Goal: Information Seeking & Learning: Learn about a topic

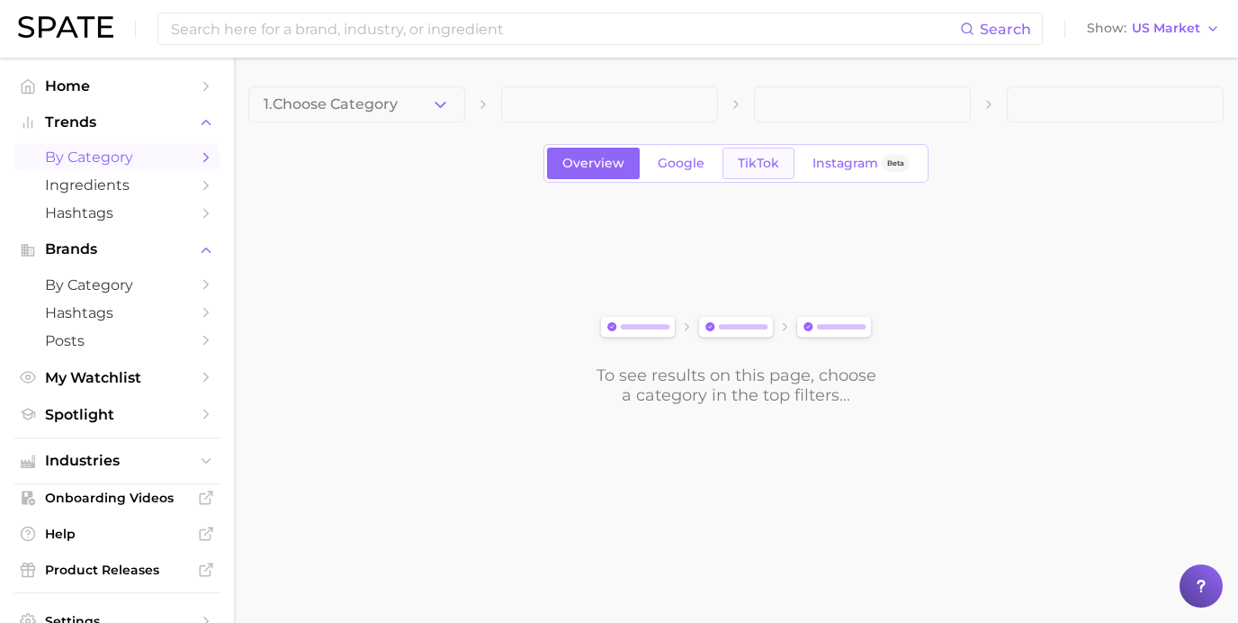
click at [759, 175] on link "TikTok" at bounding box center [758, 163] width 72 height 31
click at [422, 122] on div "1. Choose Category Overview Google TikTok Instagram Beta To see results on this…" at bounding box center [735, 245] width 975 height 319
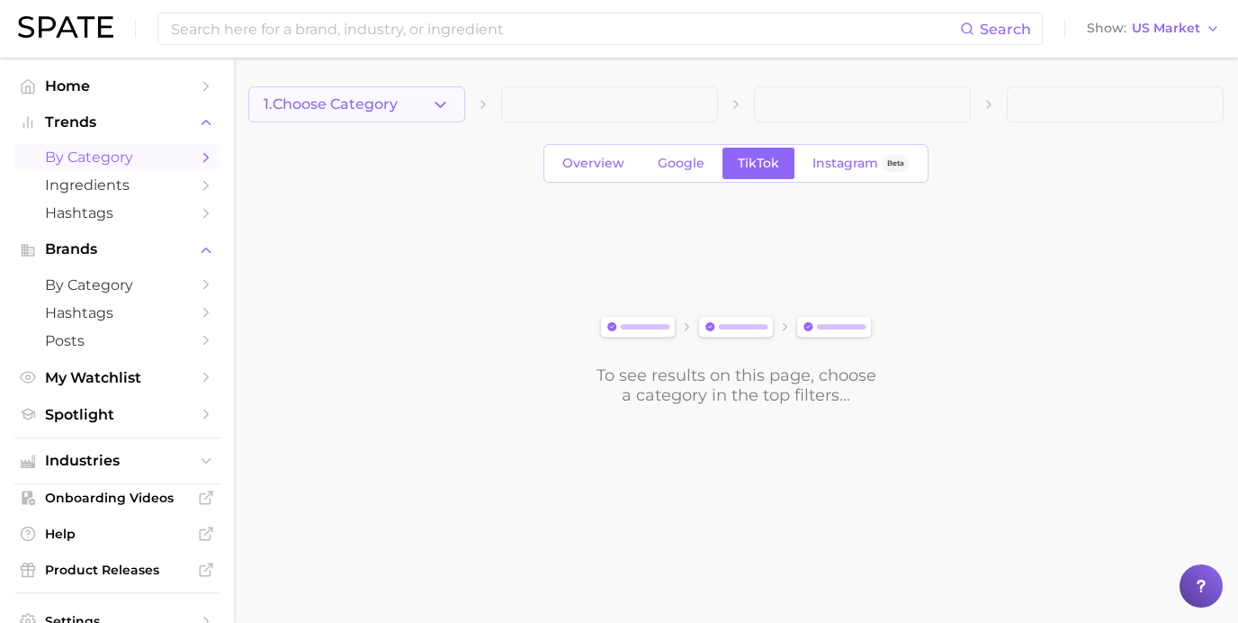
click at [425, 104] on button "1. Choose Category" at bounding box center [356, 104] width 217 height 36
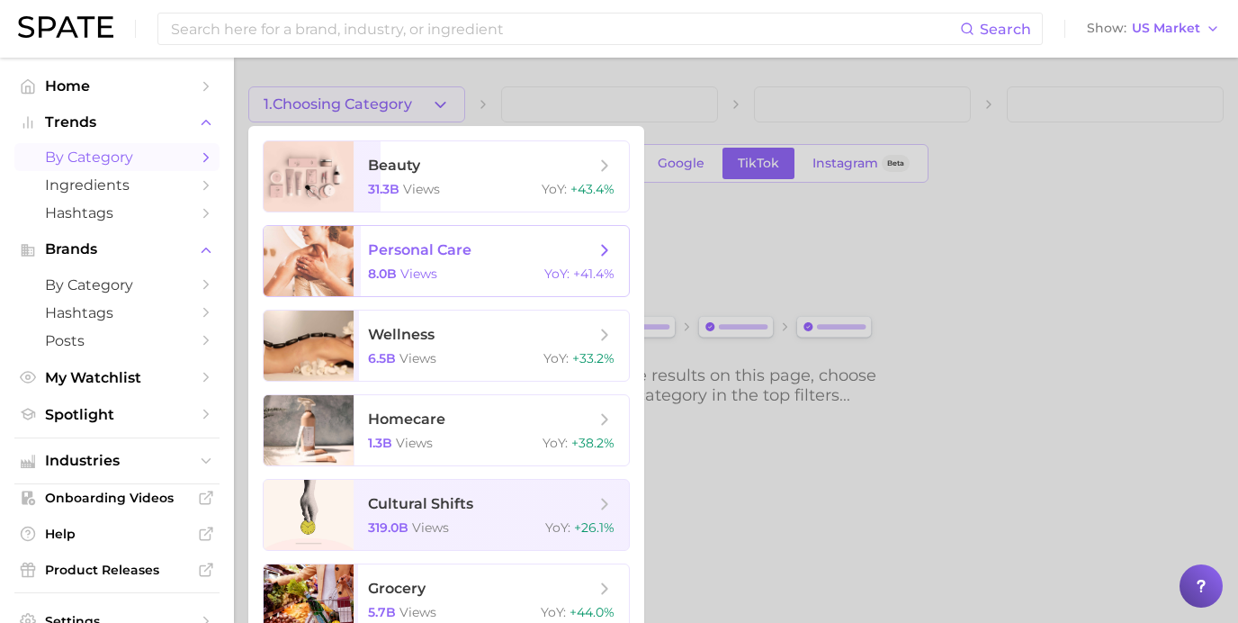
click at [438, 267] on div "8.0b views YoY : +41.4%" at bounding box center [491, 273] width 247 height 16
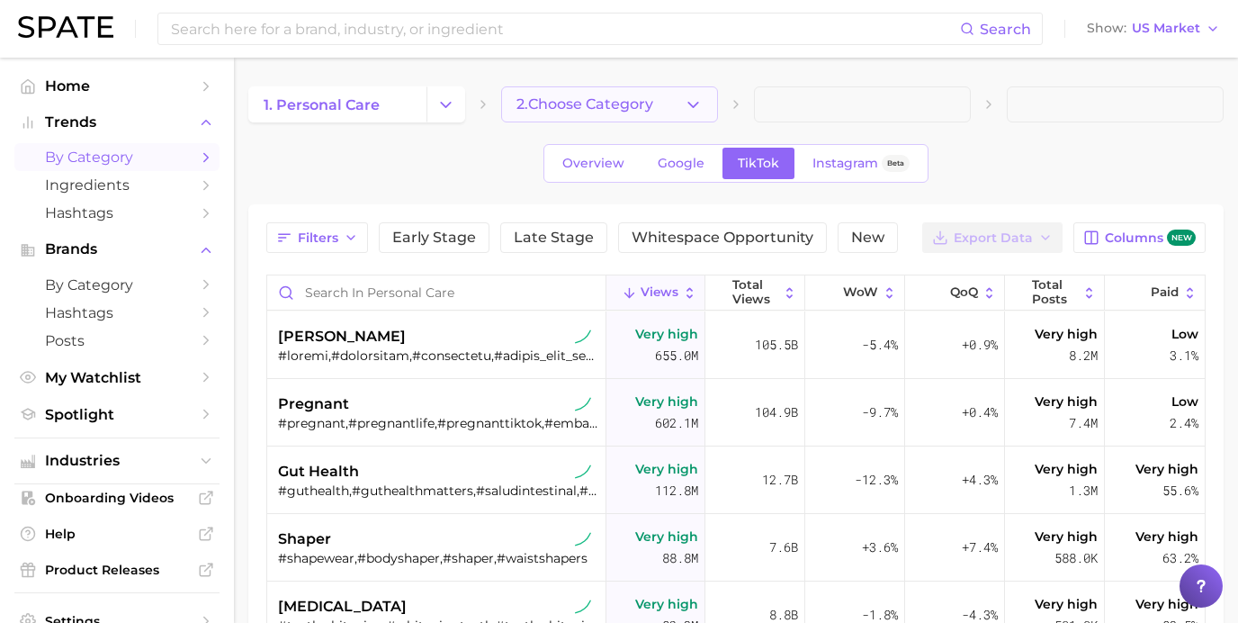
click at [640, 104] on span "2. Choose Category" at bounding box center [584, 104] width 137 height 16
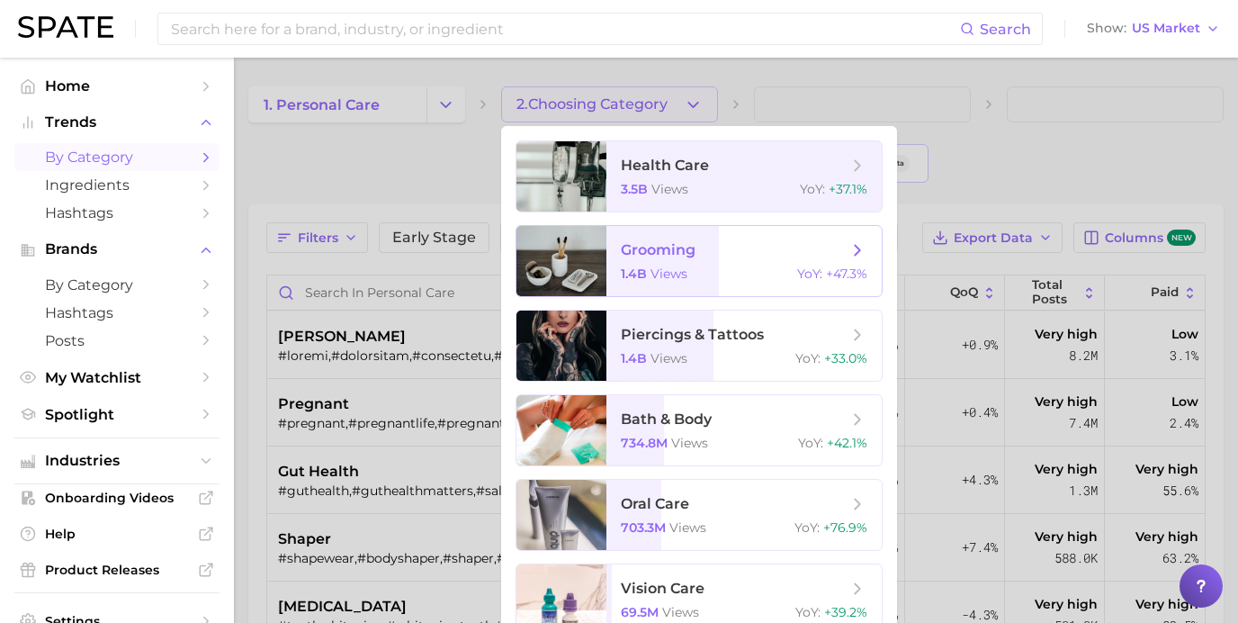
click at [695, 277] on div "1.4b views YoY : +47.3%" at bounding box center [744, 273] width 247 height 16
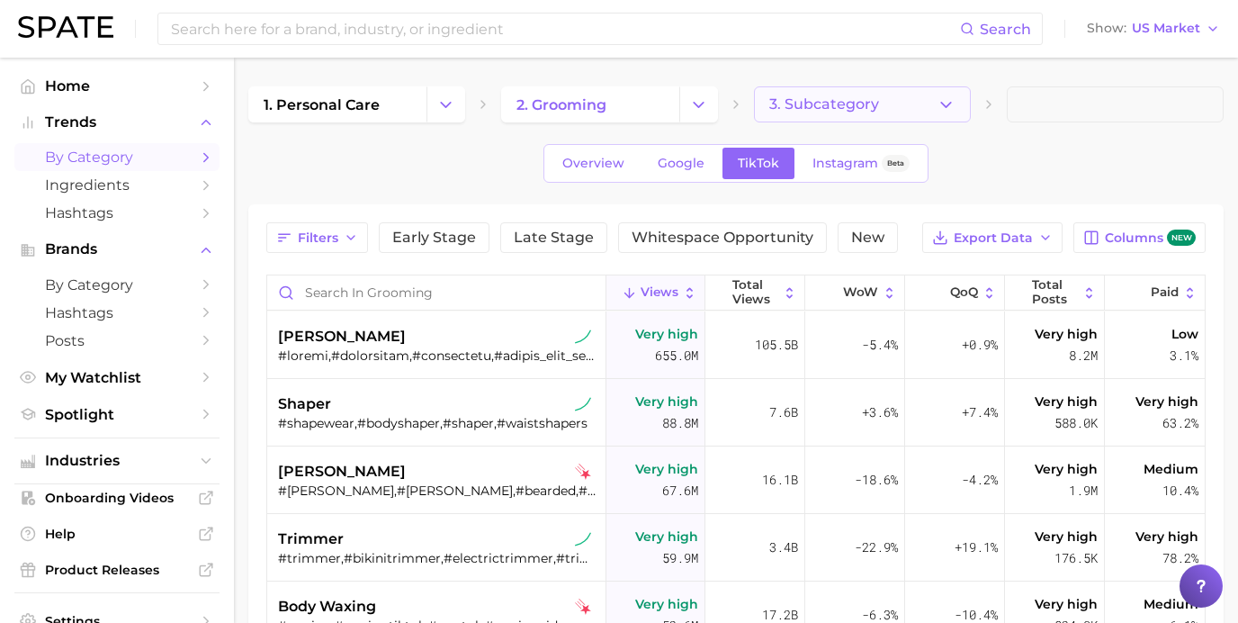
click at [809, 114] on button "3. Subcategory" at bounding box center [862, 104] width 217 height 36
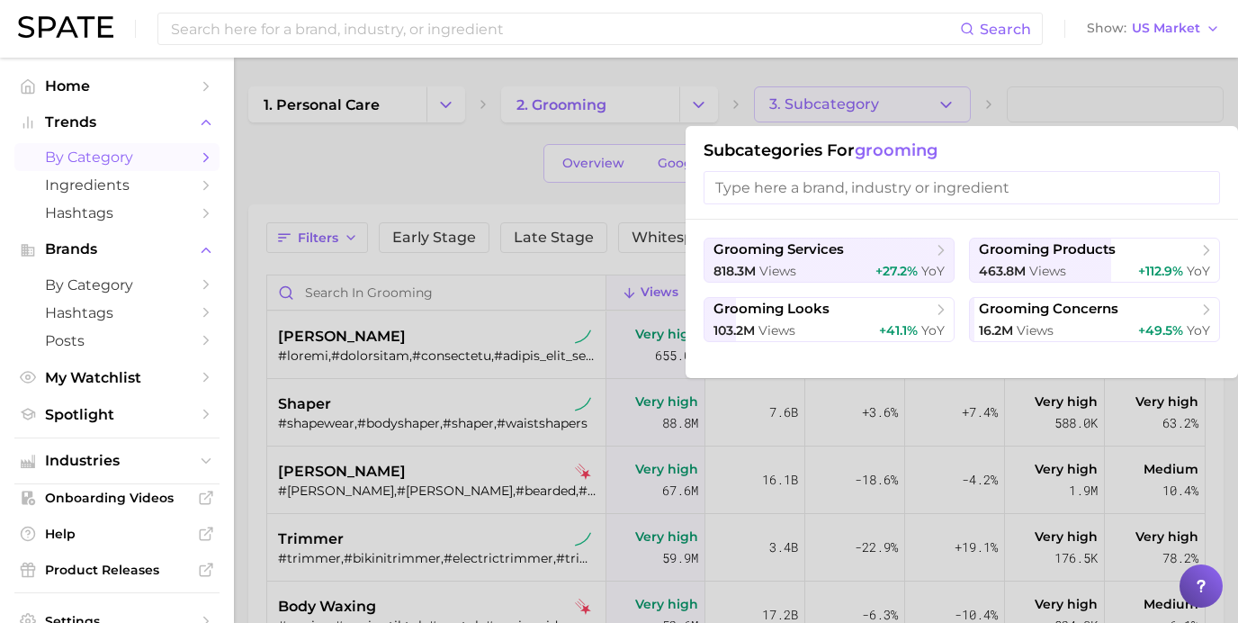
click at [475, 199] on div at bounding box center [619, 311] width 1238 height 623
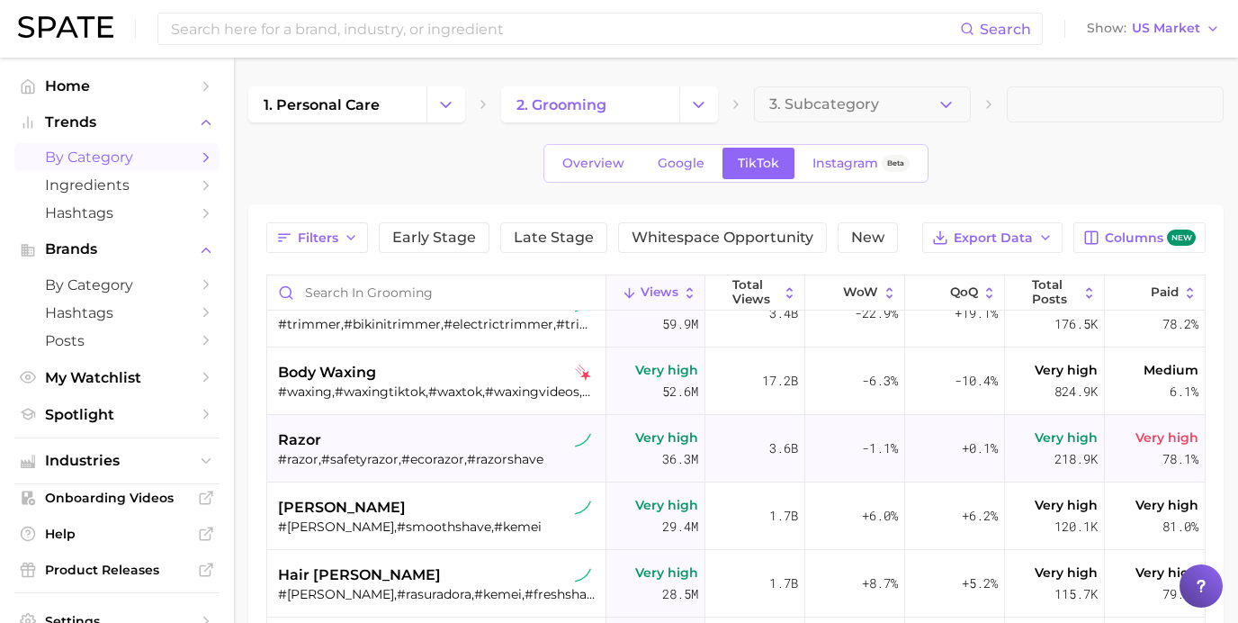
scroll to position [237, 0]
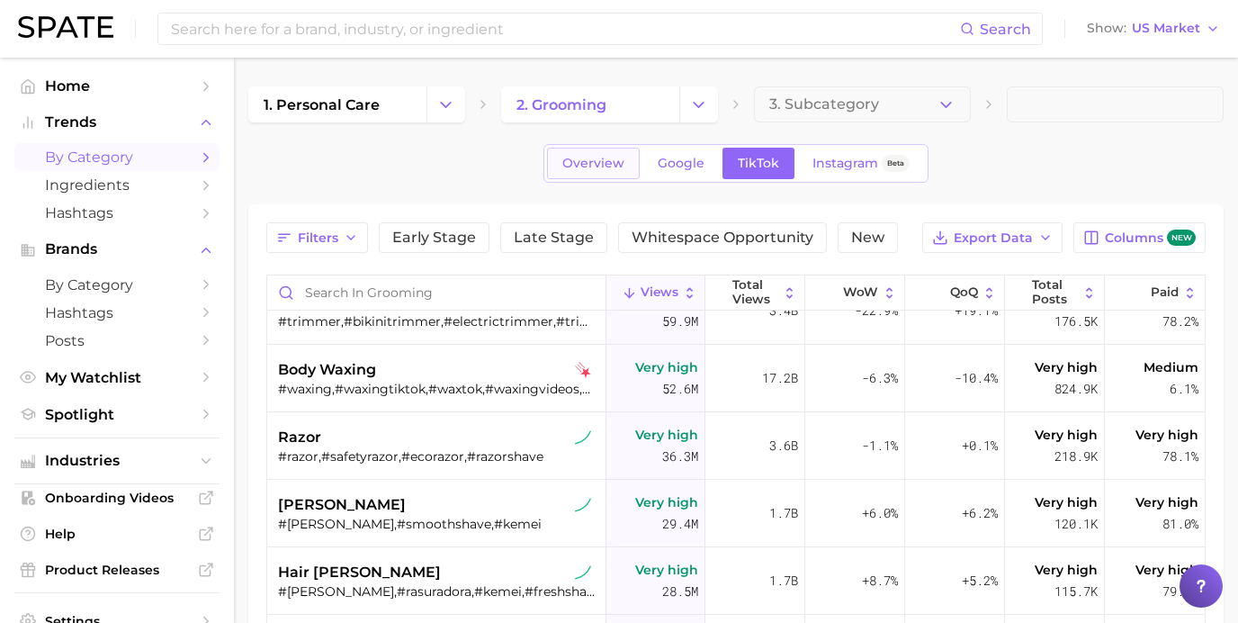
click at [615, 164] on span "Overview" at bounding box center [593, 163] width 62 height 15
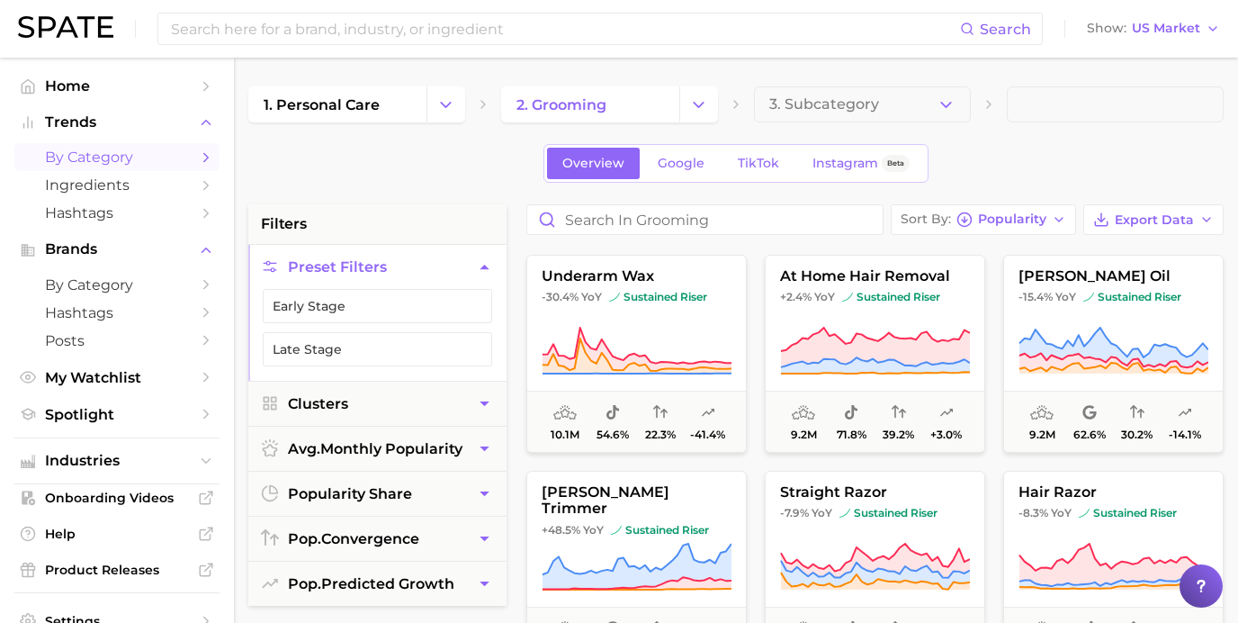
scroll to position [2512, 0]
